Goal: Task Accomplishment & Management: Manage account settings

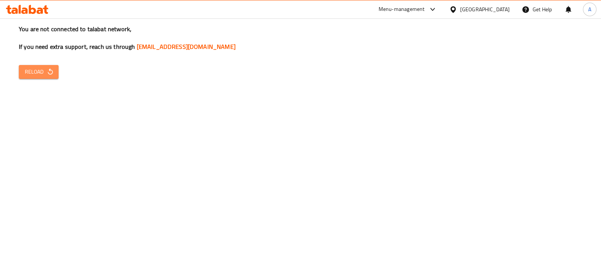
click at [38, 72] on span "Reload" at bounding box center [39, 71] width 28 height 9
click at [40, 67] on span "Reload" at bounding box center [39, 71] width 28 height 9
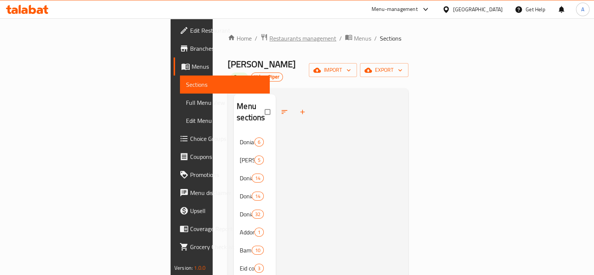
click at [269, 38] on span "Restaurants management" at bounding box center [302, 38] width 67 height 9
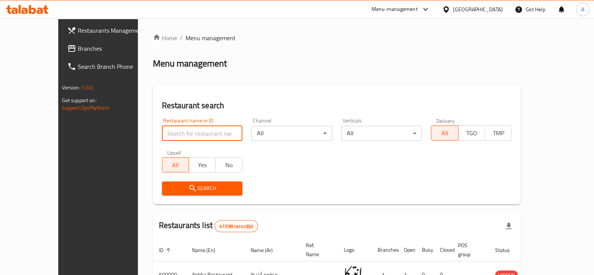
click at [186, 137] on input "search" at bounding box center [202, 133] width 81 height 15
type input "wahmy burger"
click button "Search" at bounding box center [202, 188] width 81 height 14
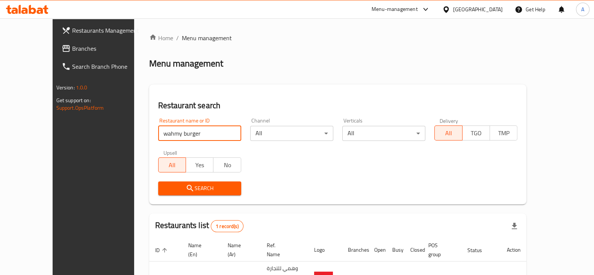
scroll to position [45, 0]
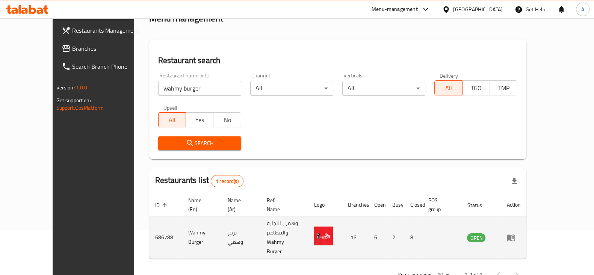
click at [526, 226] on td "enhanced table" at bounding box center [513, 237] width 26 height 42
click at [514, 236] on icon "enhanced table" at bounding box center [512, 237] width 3 height 3
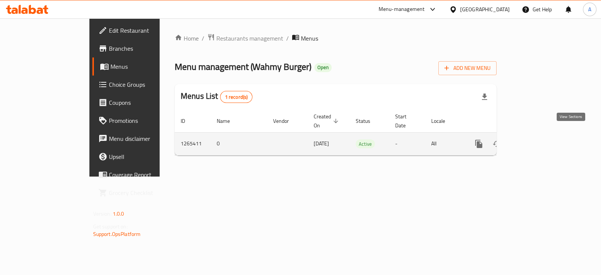
click at [537, 139] on icon "enhanced table" at bounding box center [532, 143] width 9 height 9
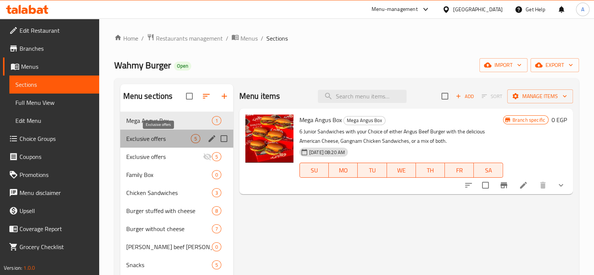
click at [166, 142] on span "Exclusive offers" at bounding box center [158, 138] width 65 height 9
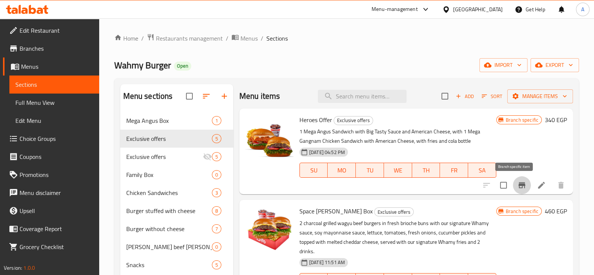
click at [517, 181] on icon "Branch-specific-item" at bounding box center [521, 185] width 9 height 9
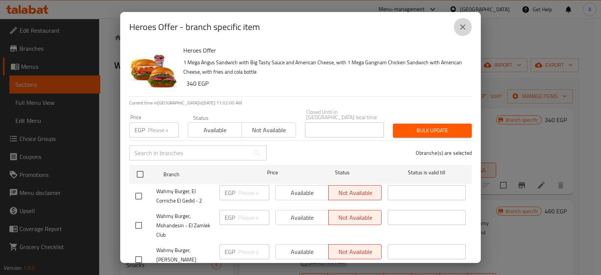
click at [463, 28] on icon "close" at bounding box center [462, 26] width 5 height 5
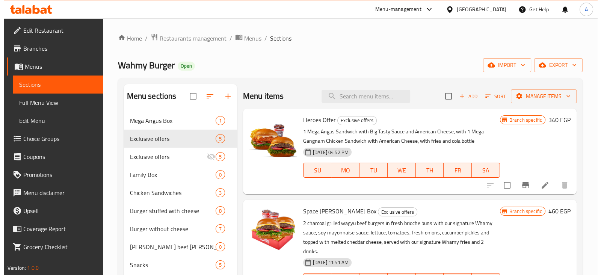
scroll to position [152, 0]
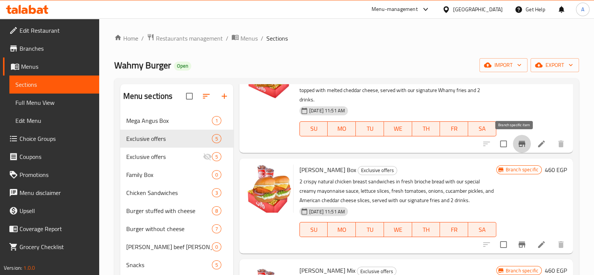
click at [520, 141] on button "Branch-specific-item" at bounding box center [522, 144] width 18 height 18
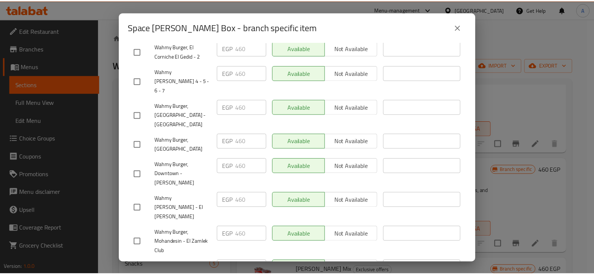
scroll to position [362, 0]
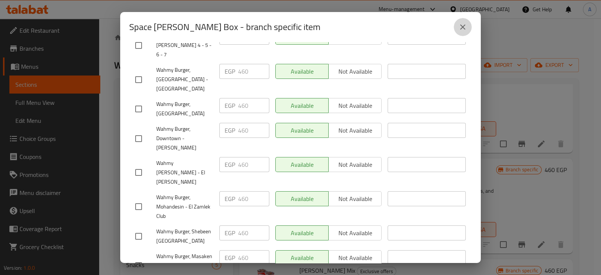
click at [462, 27] on icon "close" at bounding box center [462, 26] width 5 height 5
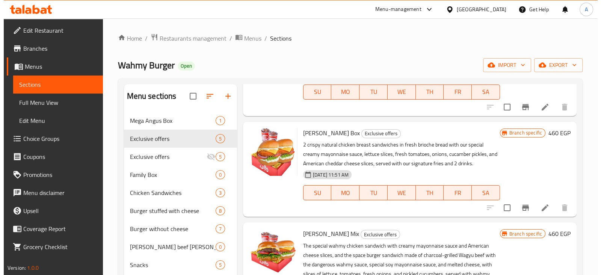
scroll to position [203, 0]
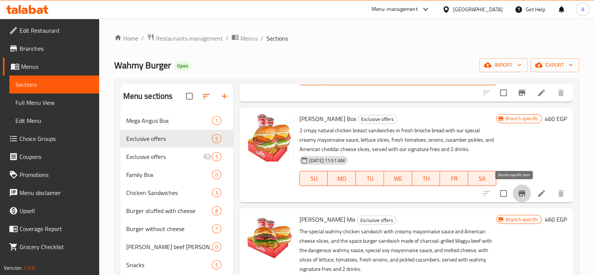
click at [518, 192] on icon "Branch-specific-item" at bounding box center [521, 193] width 7 height 6
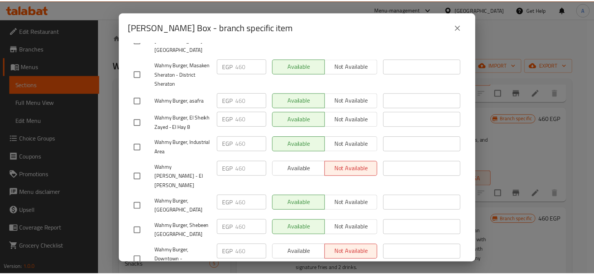
scroll to position [357, 0]
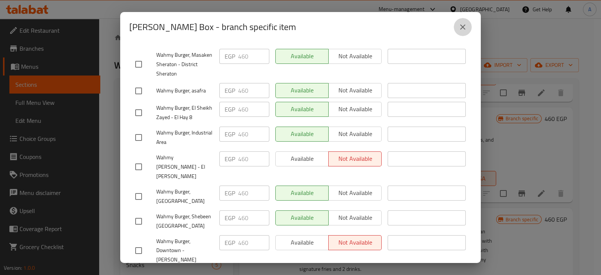
click at [463, 26] on icon "close" at bounding box center [462, 26] width 5 height 5
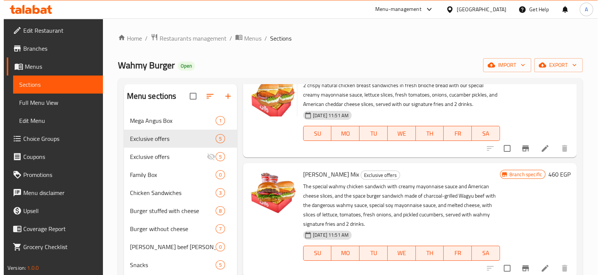
scroll to position [248, 0]
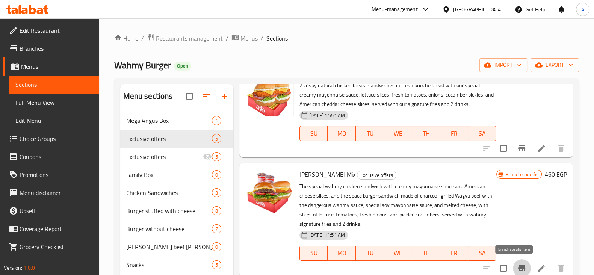
click at [518, 269] on icon "Branch-specific-item" at bounding box center [521, 268] width 9 height 9
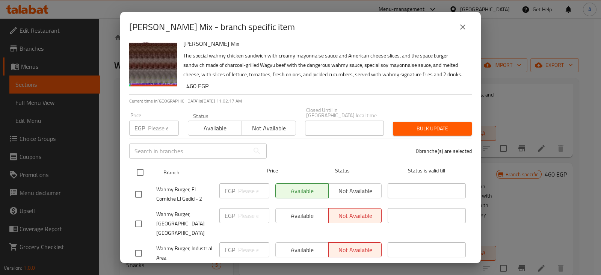
scroll to position [0, 0]
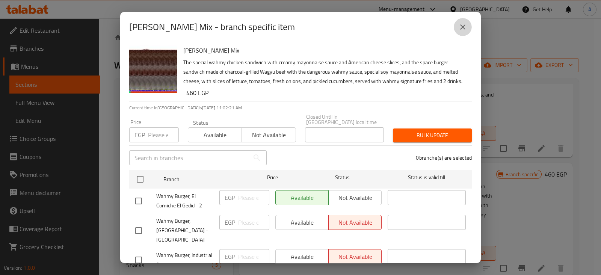
click at [457, 28] on button "close" at bounding box center [463, 27] width 18 height 18
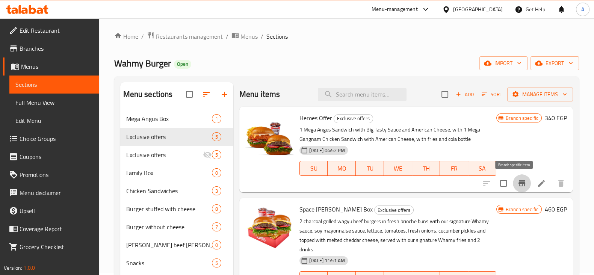
click at [518, 181] on icon "Branch-specific-item" at bounding box center [521, 183] width 7 height 6
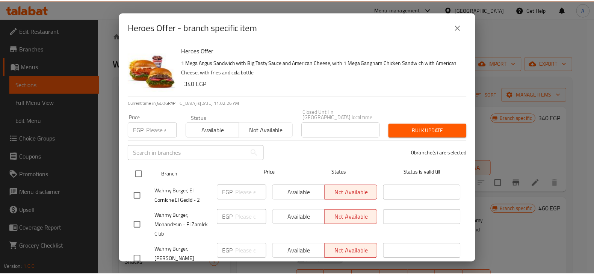
scroll to position [357, 0]
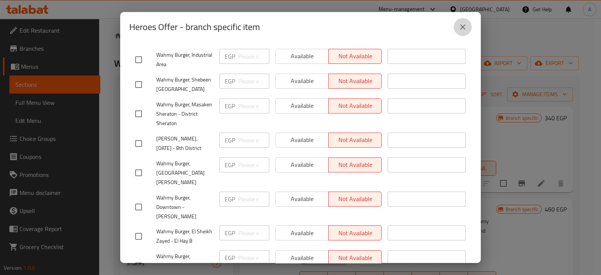
click at [466, 25] on icon "close" at bounding box center [462, 27] width 9 height 9
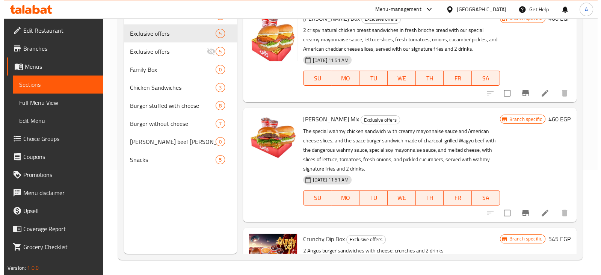
scroll to position [248, 0]
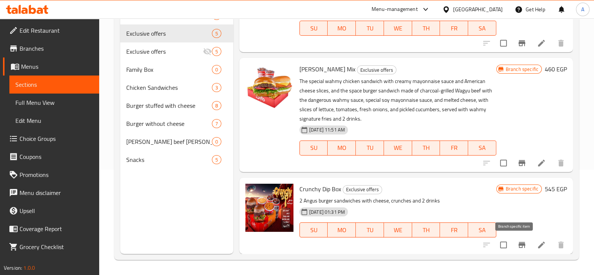
click at [517, 241] on icon "Branch-specific-item" at bounding box center [521, 244] width 9 height 9
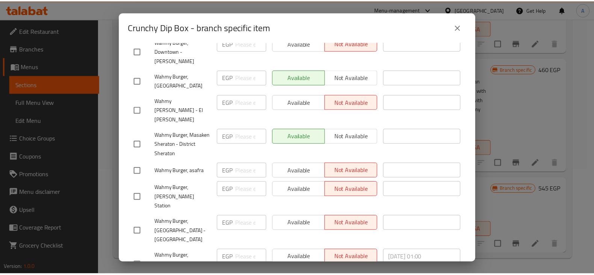
scroll to position [0, 0]
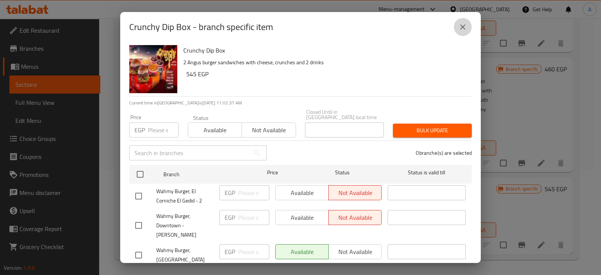
click at [466, 20] on button "close" at bounding box center [463, 27] width 18 height 18
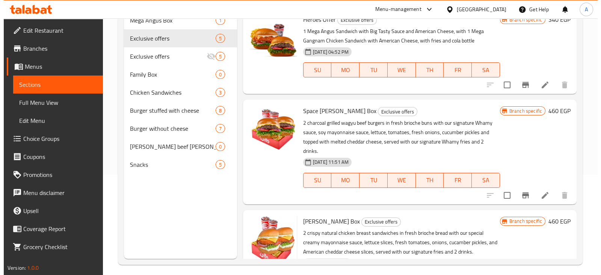
scroll to position [105, 0]
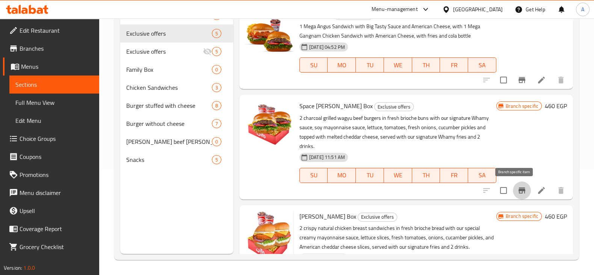
click at [517, 192] on icon "Branch-specific-item" at bounding box center [521, 190] width 9 height 9
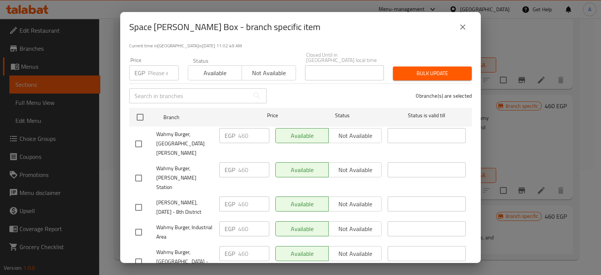
scroll to position [0, 0]
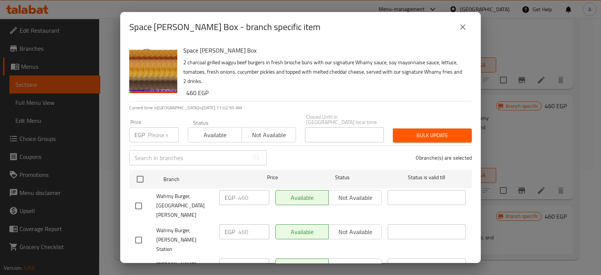
click at [461, 30] on icon "close" at bounding box center [462, 27] width 9 height 9
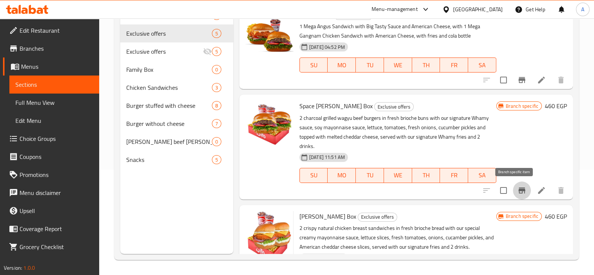
click at [518, 189] on icon "Branch-specific-item" at bounding box center [521, 190] width 7 height 6
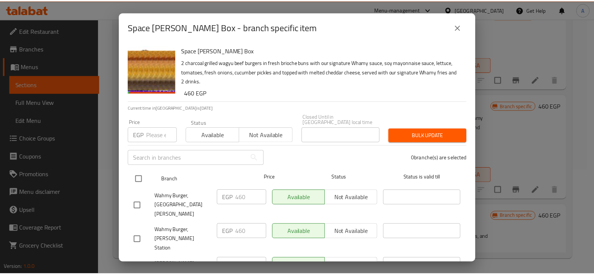
scroll to position [362, 0]
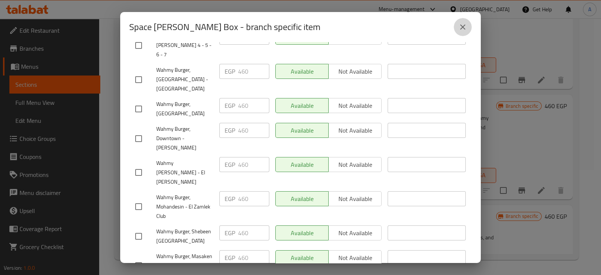
click at [463, 29] on icon "close" at bounding box center [462, 27] width 9 height 9
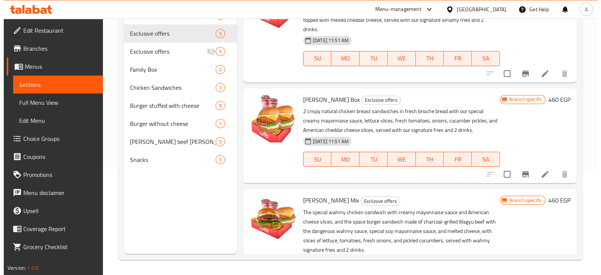
scroll to position [117, 0]
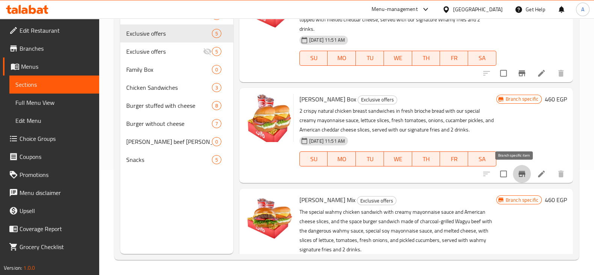
click at [517, 170] on icon "Branch-specific-item" at bounding box center [521, 173] width 9 height 9
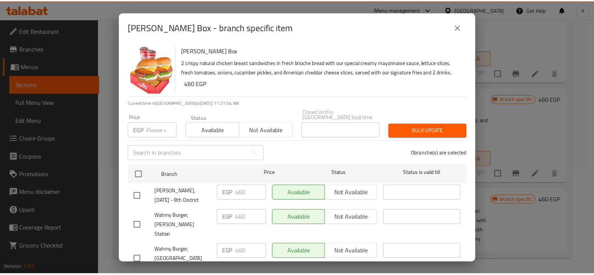
scroll to position [357, 0]
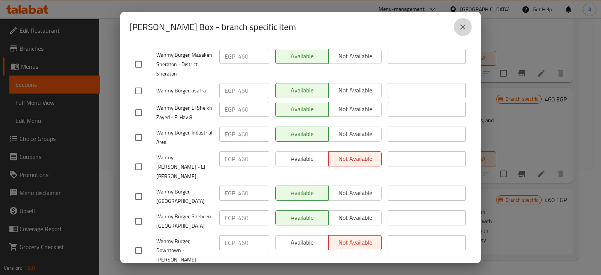
click at [465, 30] on icon "close" at bounding box center [462, 27] width 9 height 9
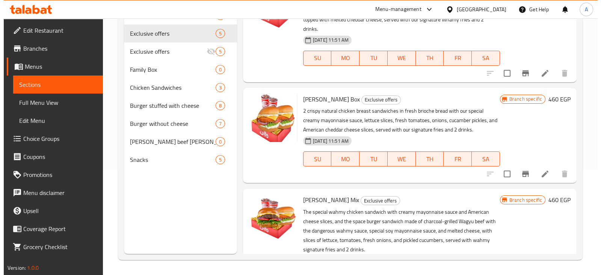
scroll to position [248, 0]
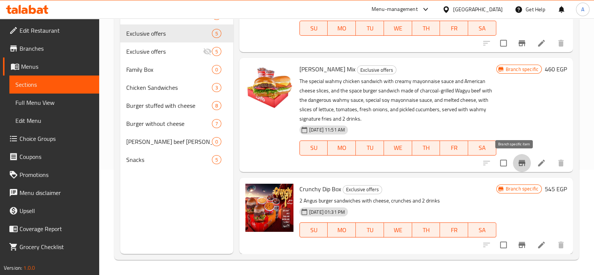
click at [518, 161] on icon "Branch-specific-item" at bounding box center [521, 163] width 7 height 6
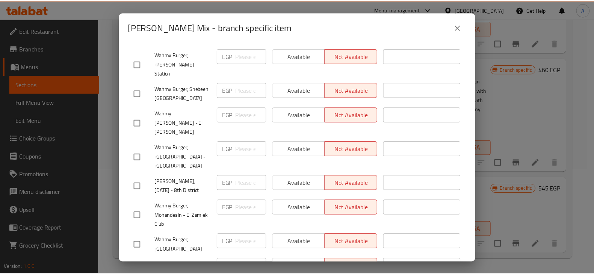
scroll to position [0, 0]
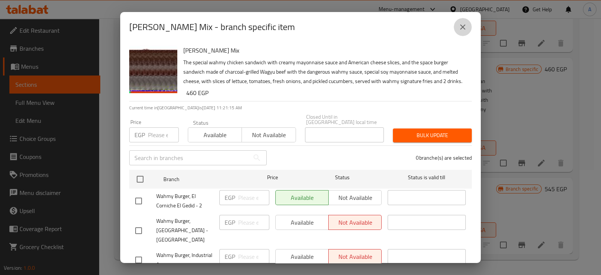
click at [460, 29] on icon "close" at bounding box center [462, 26] width 5 height 5
